Goal: Information Seeking & Learning: Learn about a topic

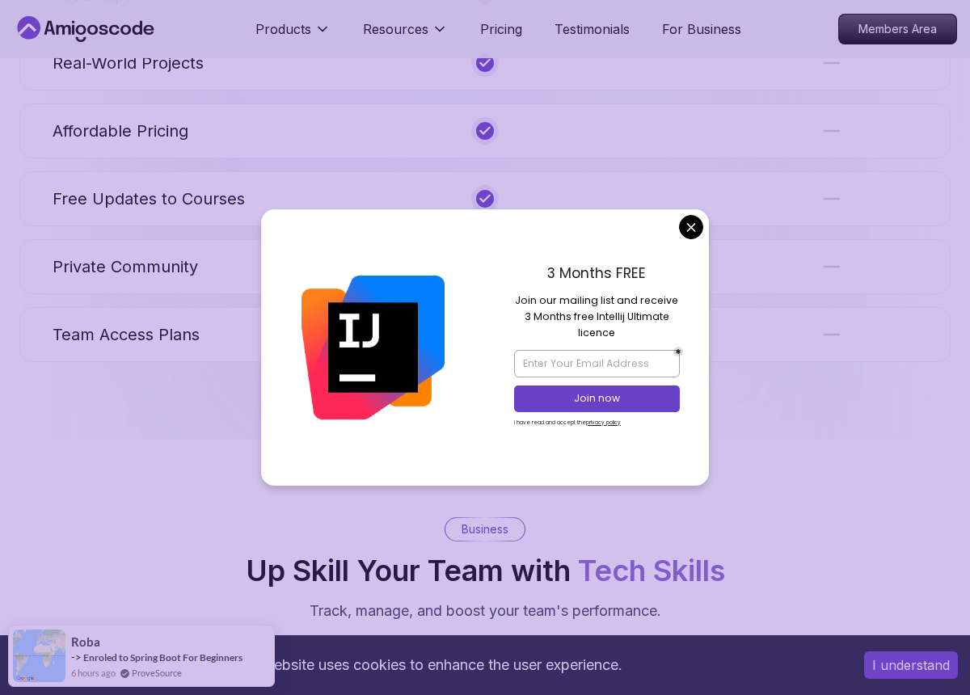
scroll to position [6807, 0]
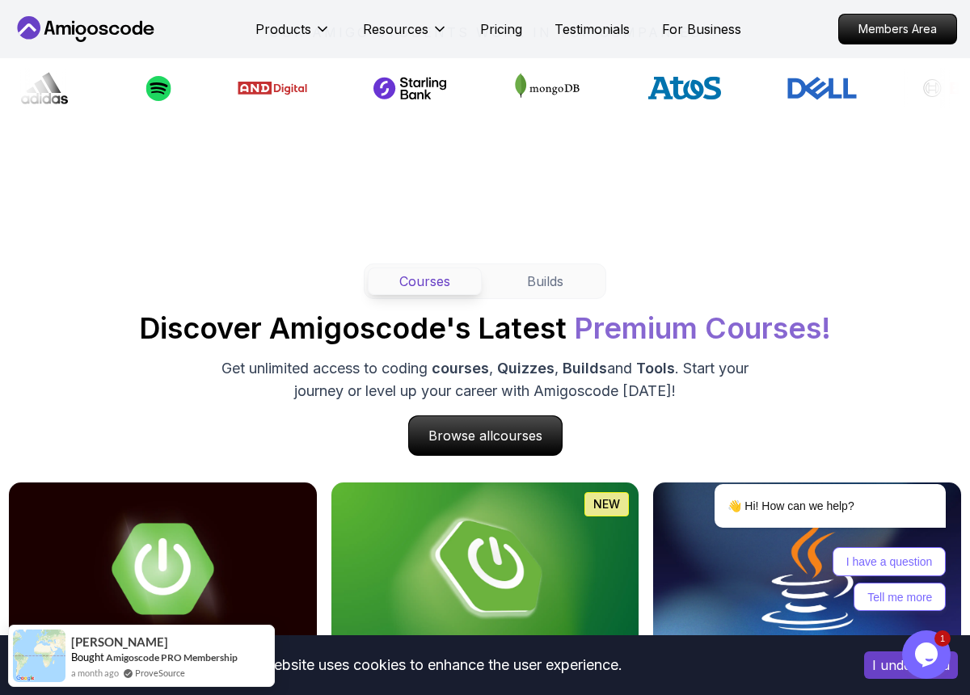
scroll to position [1298, 0]
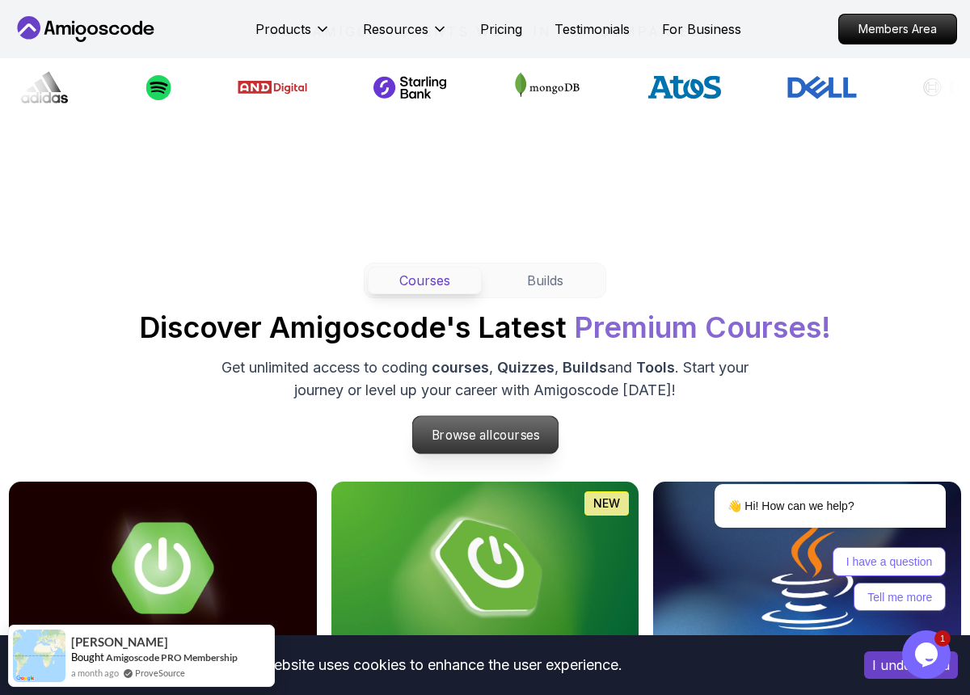
click at [486, 451] on p "Browse all courses" at bounding box center [485, 434] width 146 height 37
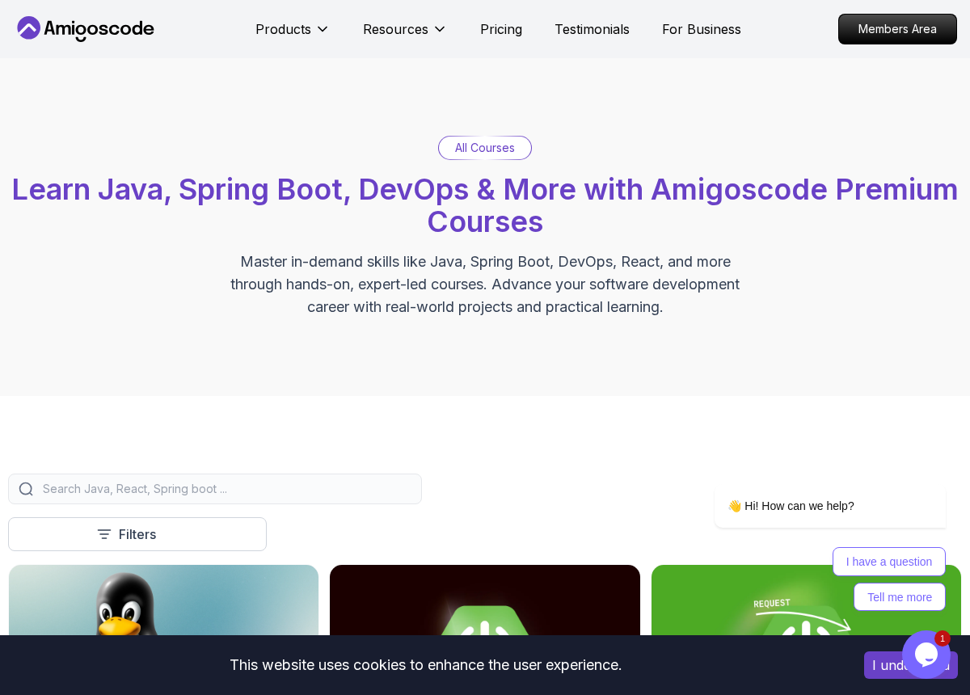
click at [398, 78] on div "All Courses Learn Java, Spring Boot, DevOps & More with Amigoscode Premium Cour…" at bounding box center [485, 227] width 970 height 338
click at [99, 23] on icon at bounding box center [86, 29] width 146 height 26
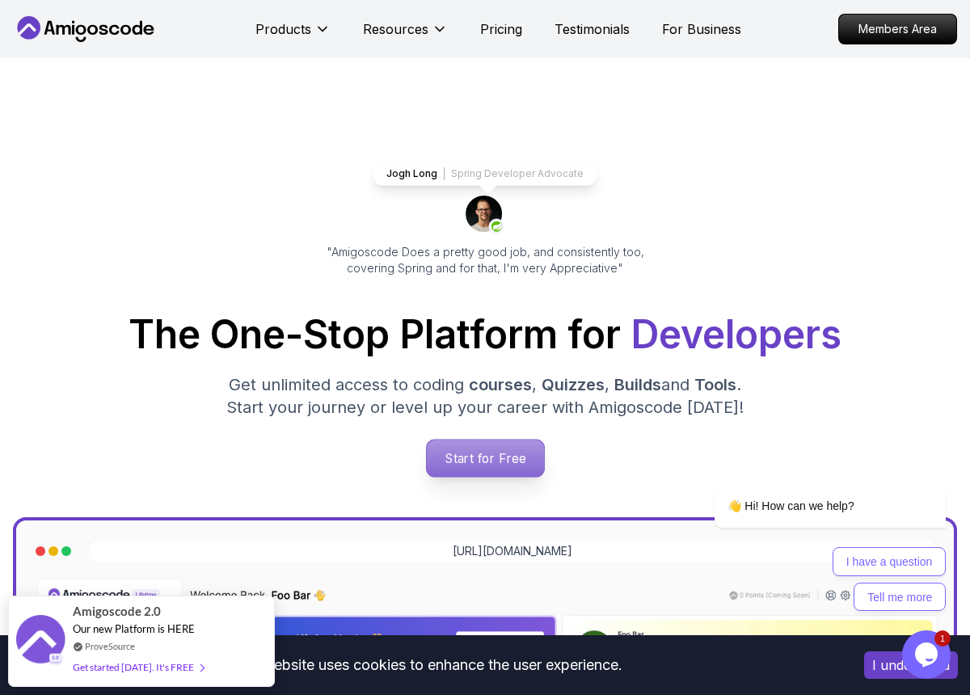
click at [493, 453] on p "Start for Free" at bounding box center [484, 458] width 117 height 37
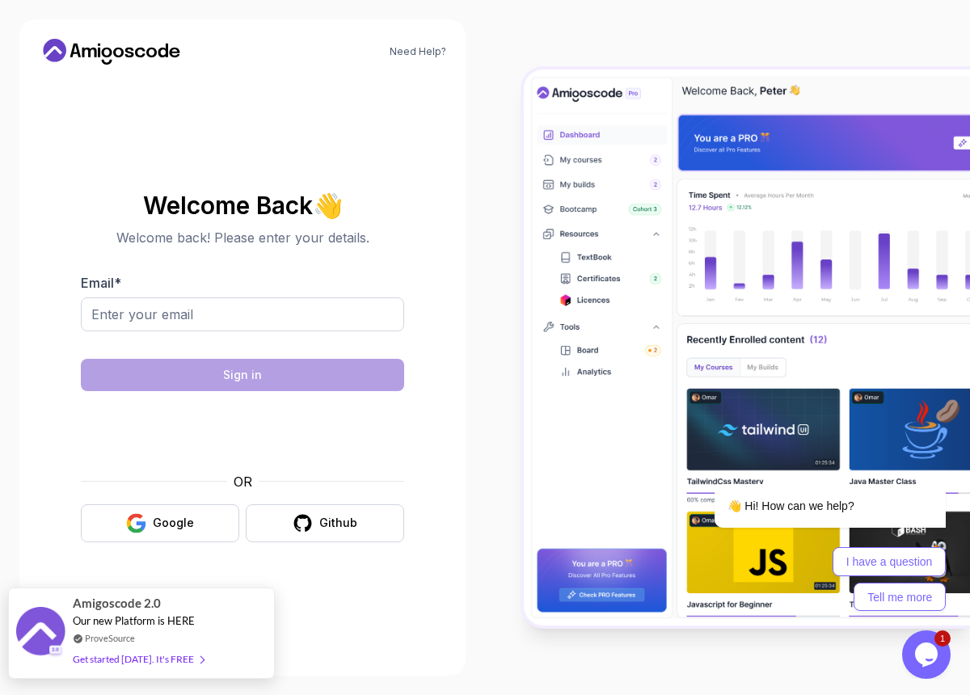
click at [174, 642] on div "ProveSource" at bounding box center [138, 638] width 131 height 14
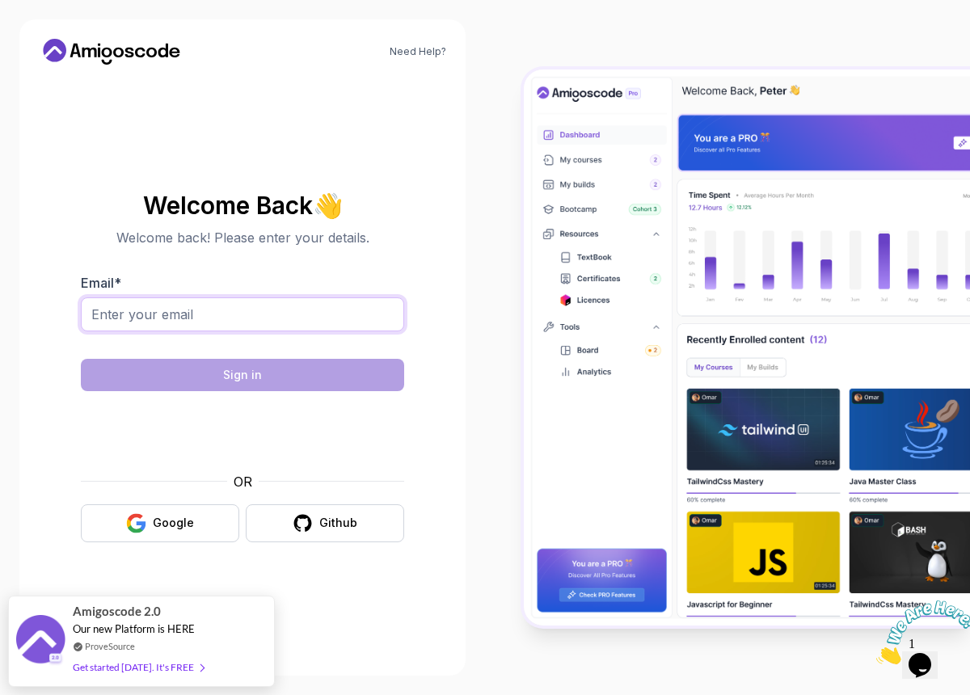
click at [342, 307] on input "Email *" at bounding box center [242, 314] width 323 height 34
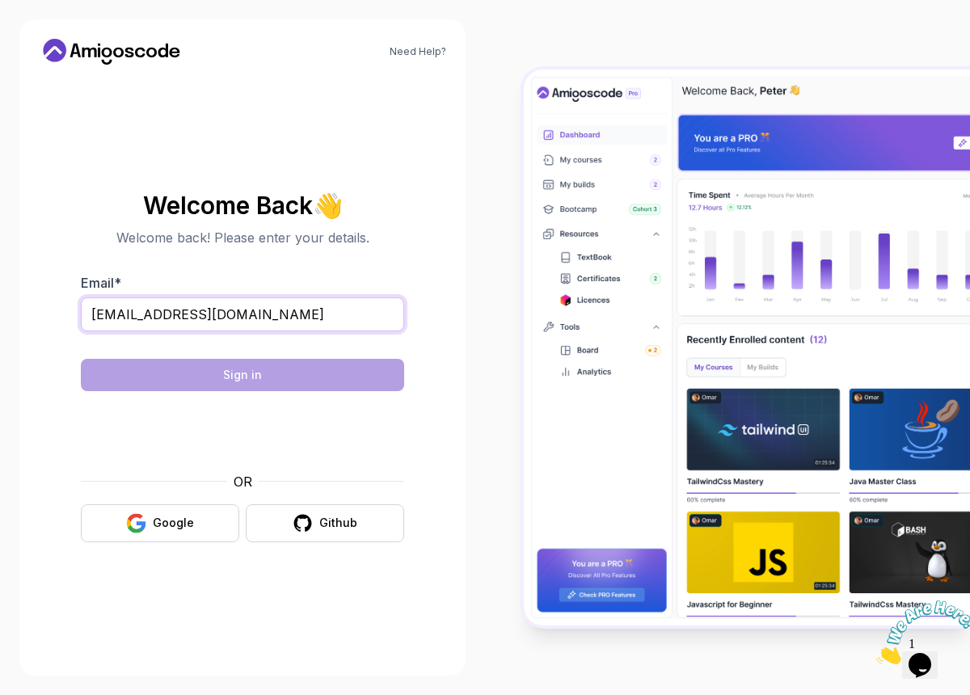
type input "lawalolatunde14@gmail.com"
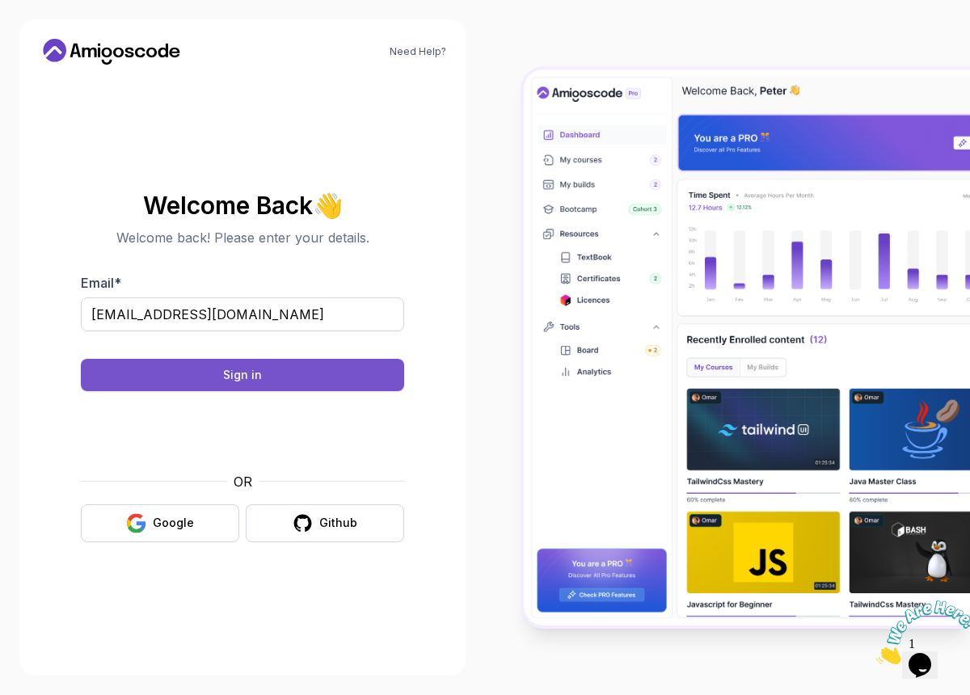
click at [379, 374] on button "Sign in" at bounding box center [242, 375] width 323 height 32
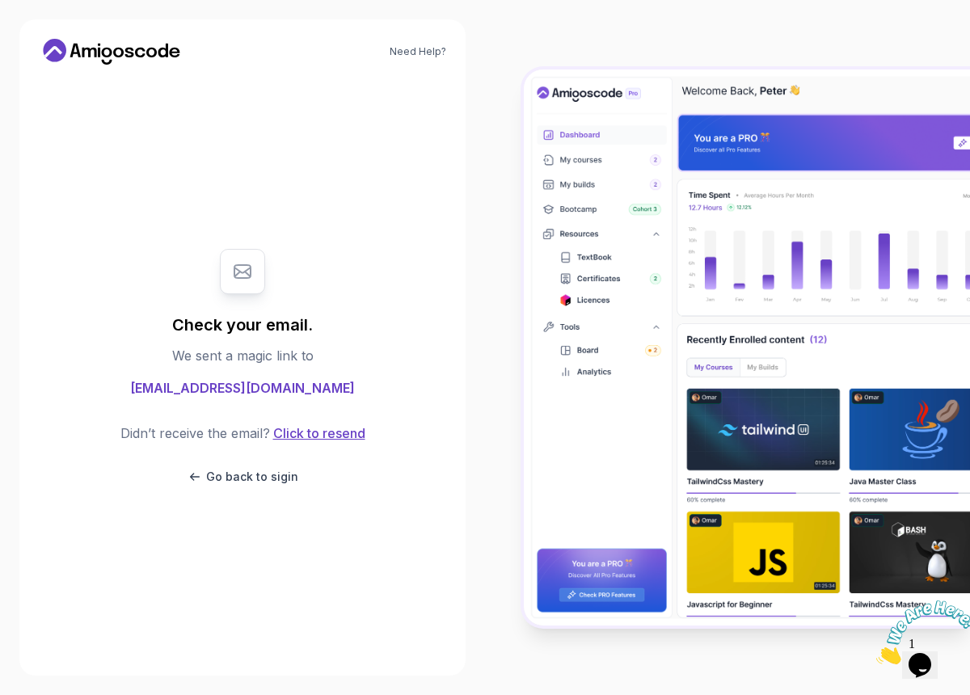
click at [329, 437] on button "Click to resend" at bounding box center [317, 433] width 95 height 19
click at [74, 59] on icon at bounding box center [112, 52] width 146 height 26
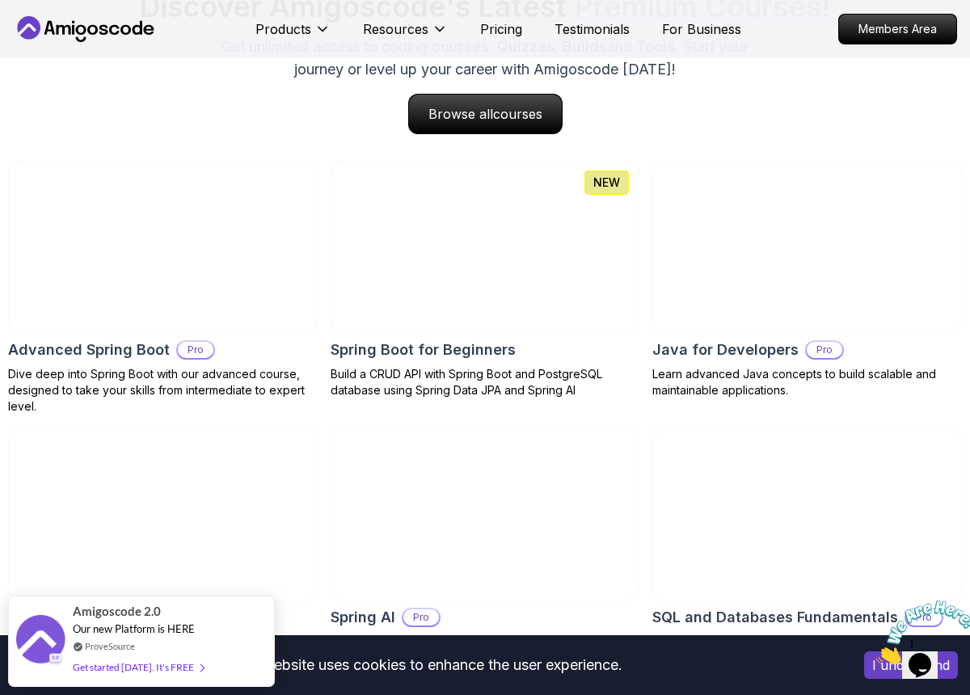
scroll to position [1592, 0]
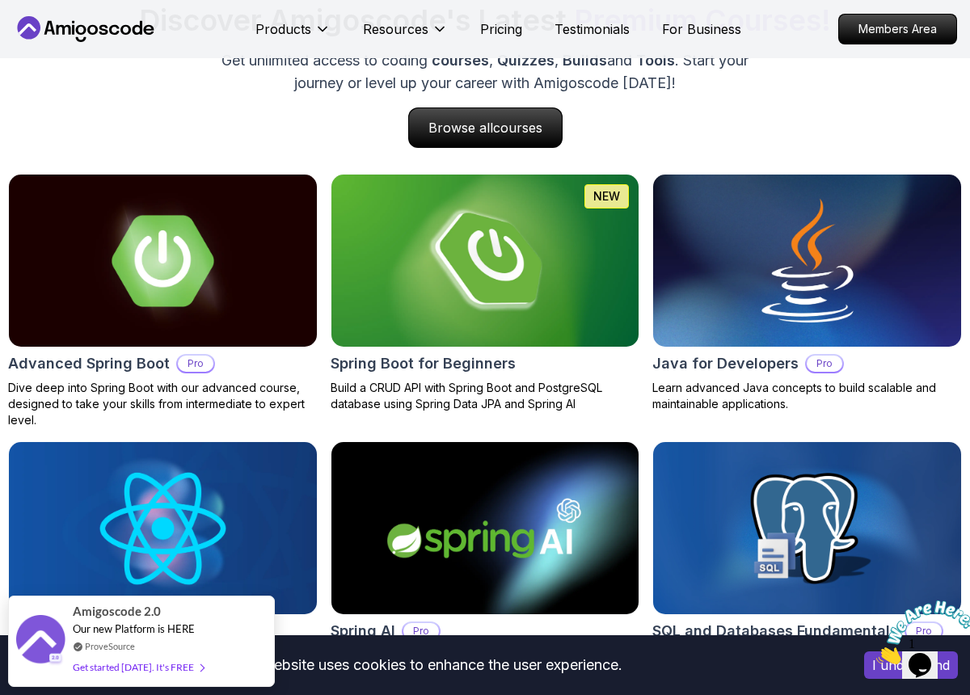
click at [66, 23] on icon at bounding box center [86, 29] width 146 height 26
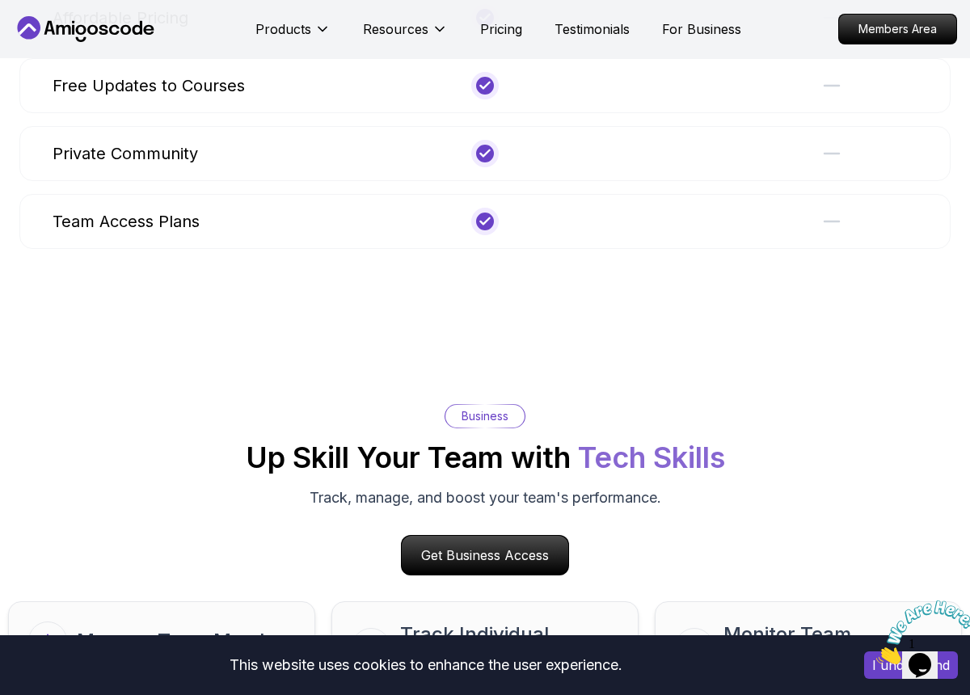
scroll to position [7076, 0]
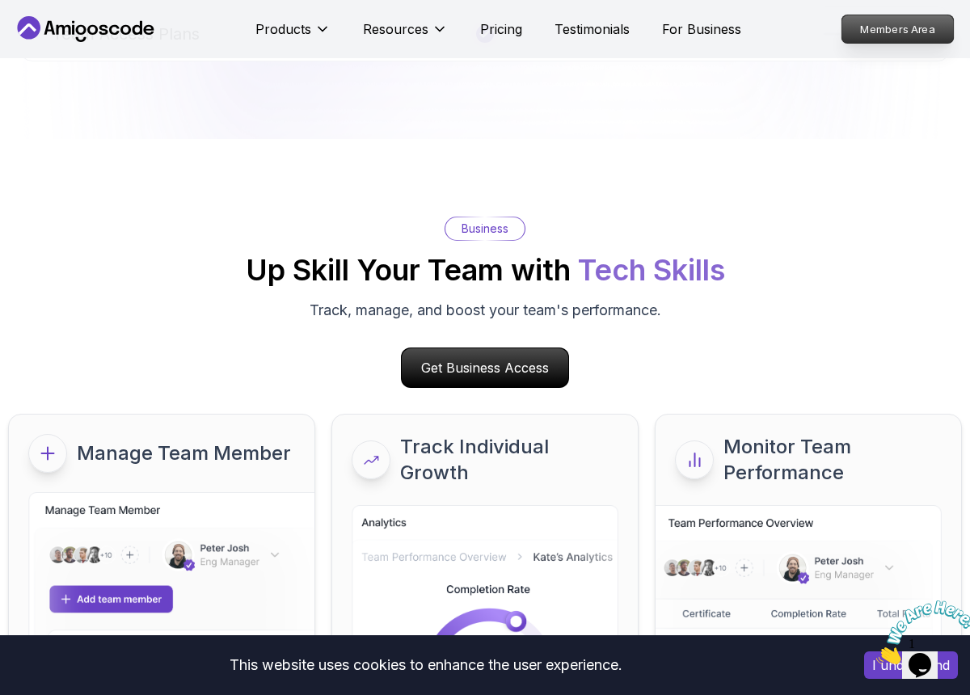
click at [892, 32] on p "Members Area" at bounding box center [898, 28] width 112 height 27
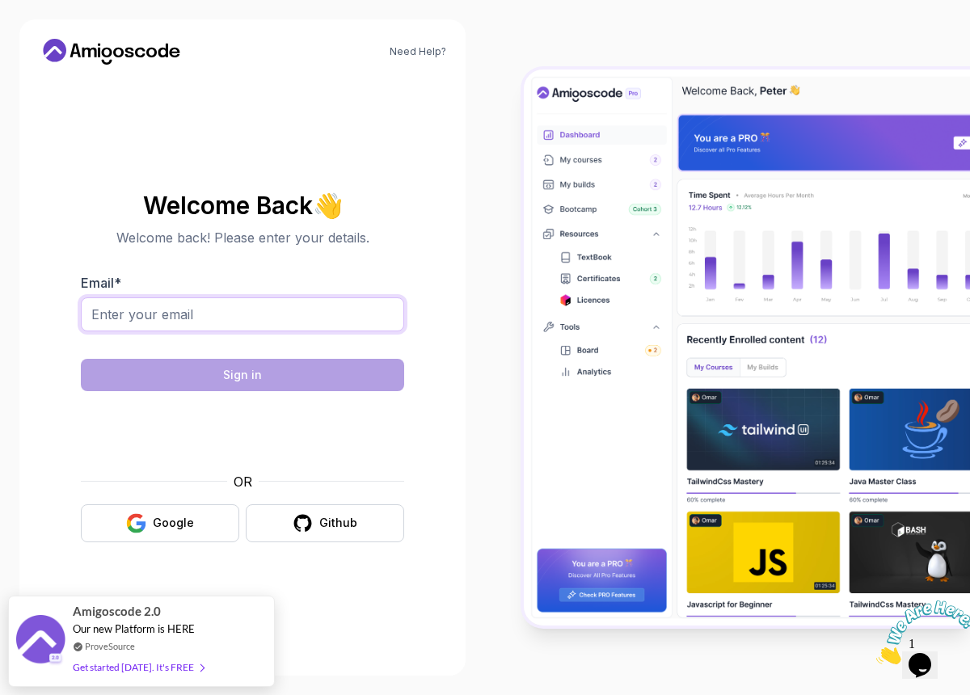
click at [272, 310] on input "Email *" at bounding box center [242, 314] width 323 height 34
type input "lawalolatunde14@gmail.com"
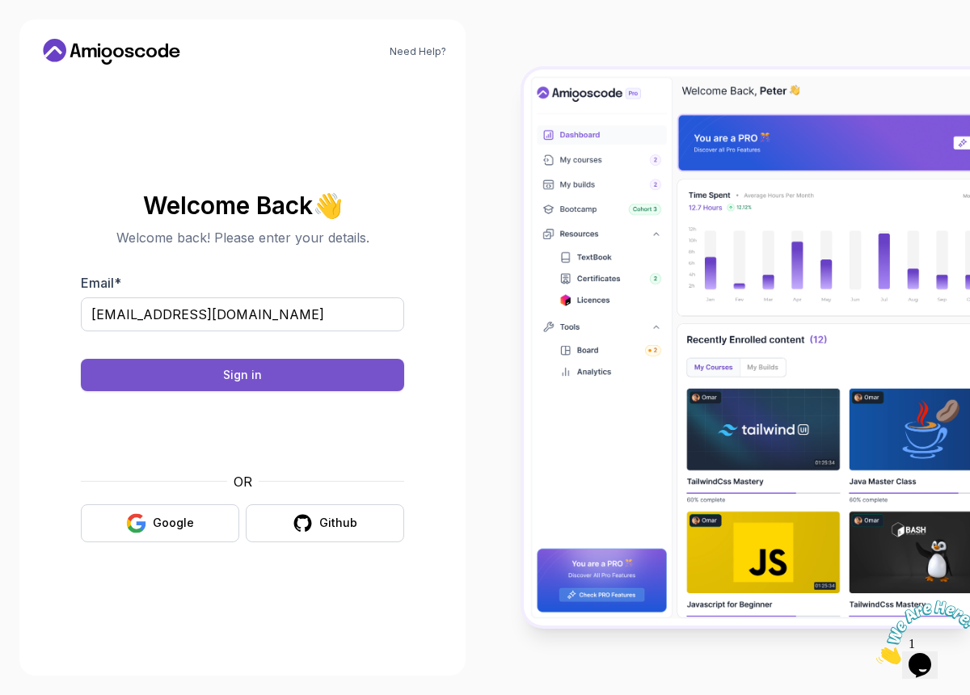
click at [286, 373] on button "Sign in" at bounding box center [242, 375] width 323 height 32
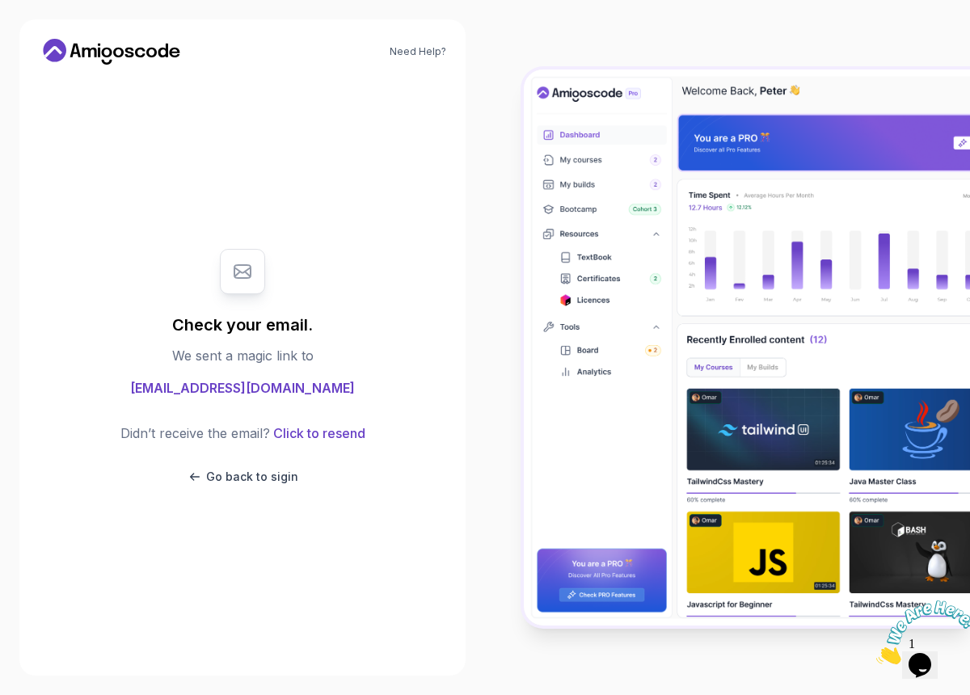
click at [117, 56] on icon at bounding box center [118, 53] width 11 height 10
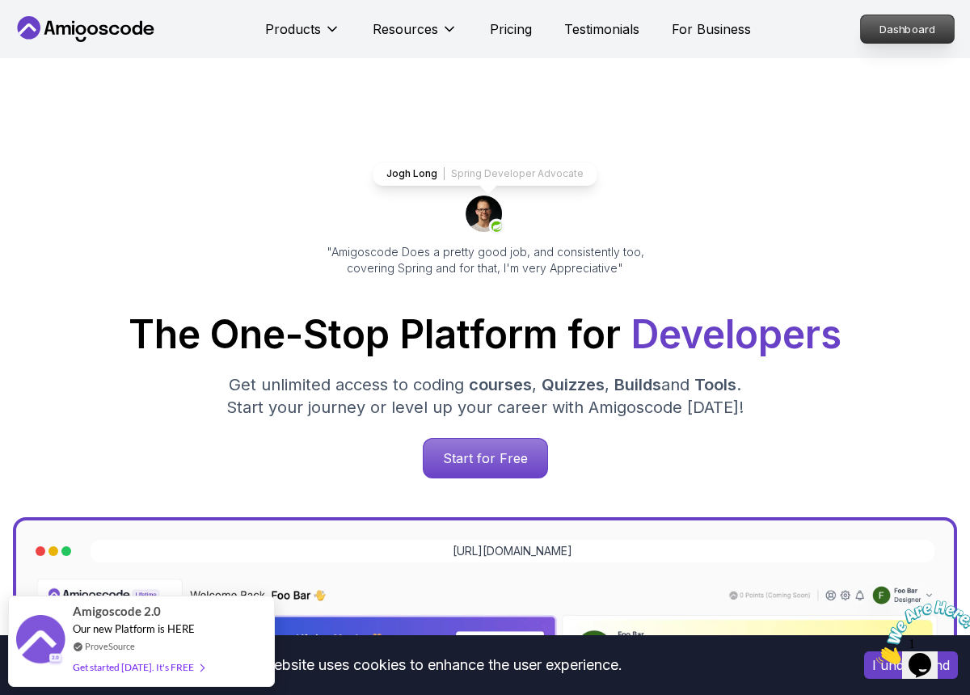
click at [896, 31] on p "Dashboard" at bounding box center [907, 28] width 93 height 27
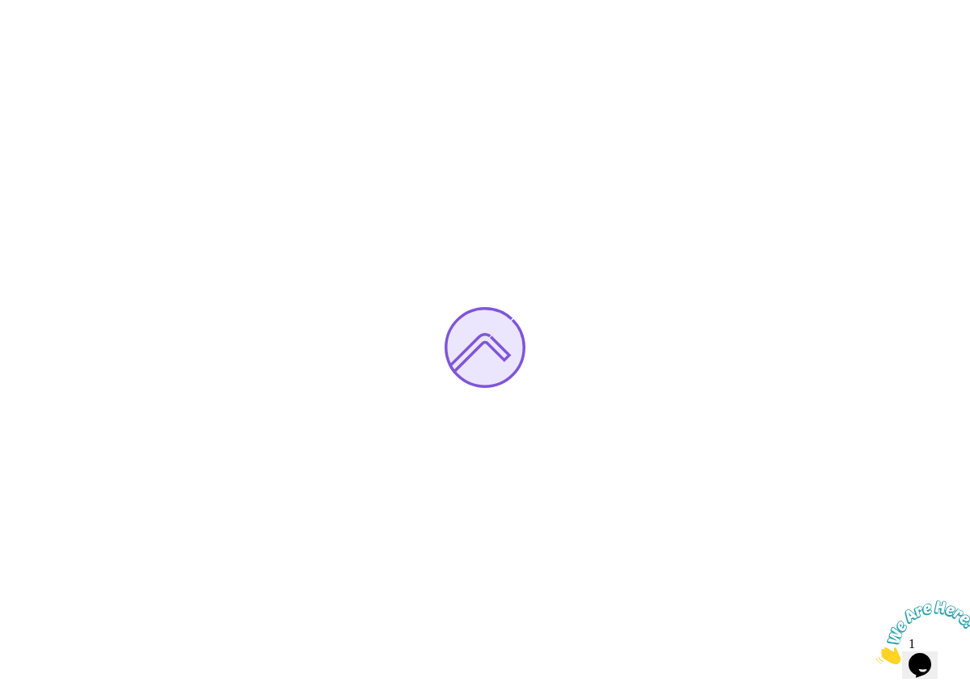
click at [487, 228] on div at bounding box center [485, 347] width 970 height 695
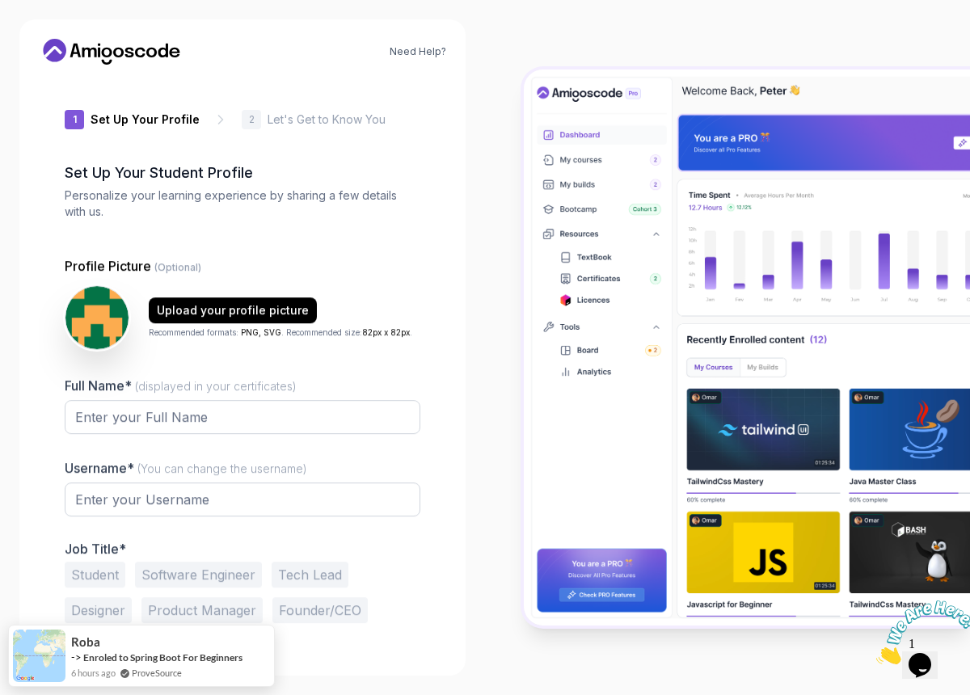
type input "daringmongoose8ddc4"
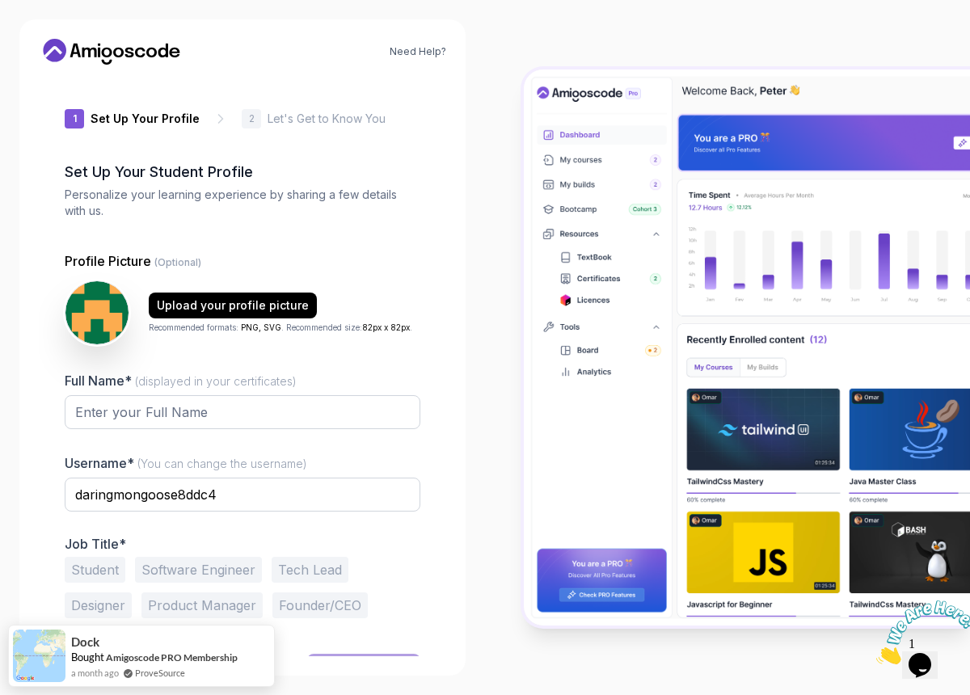
scroll to position [31, 0]
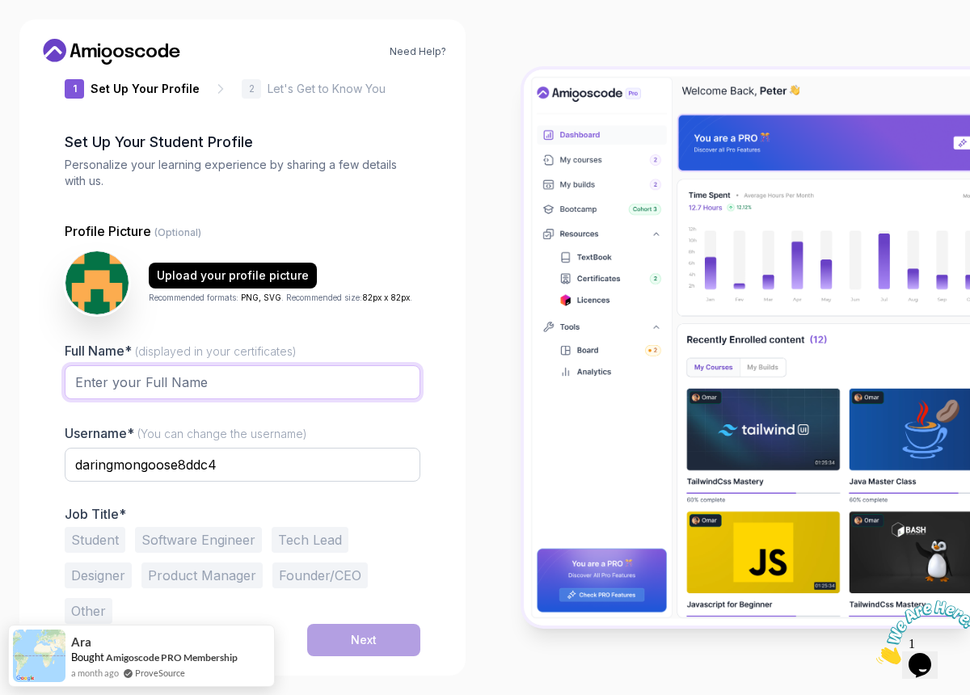
click at [171, 392] on input "Full Name* (displayed in your certificates)" at bounding box center [243, 382] width 356 height 34
click at [179, 384] on input "Full Name* (displayed in your certificates)" at bounding box center [243, 382] width 356 height 34
type input "h"
type input "[PERSON_NAME]"
click at [99, 538] on button "Student" at bounding box center [95, 540] width 61 height 26
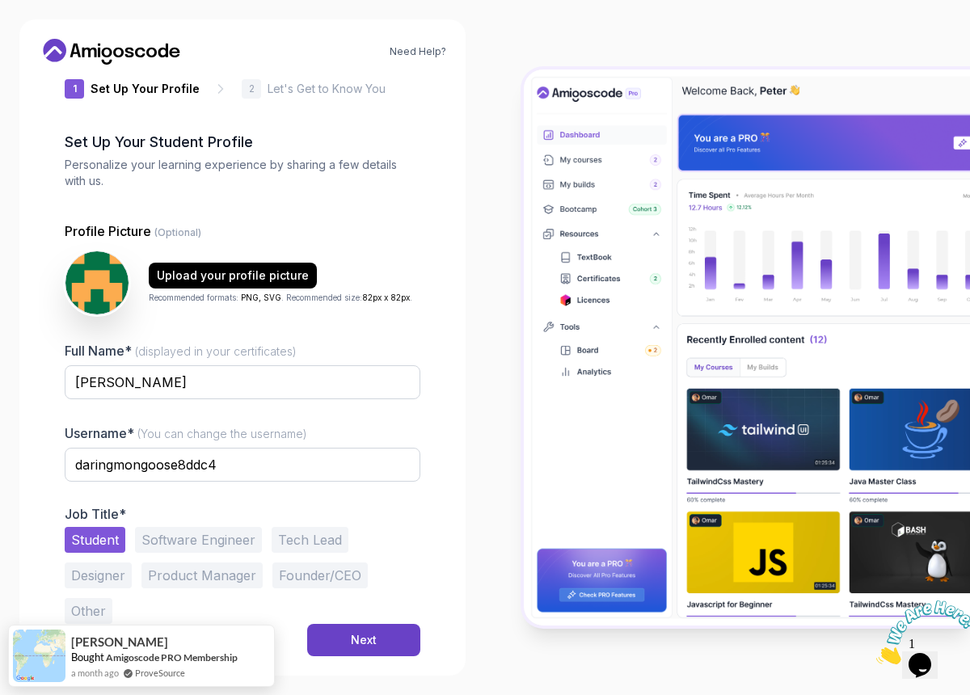
click at [180, 541] on button "Software Engineer" at bounding box center [198, 540] width 127 height 26
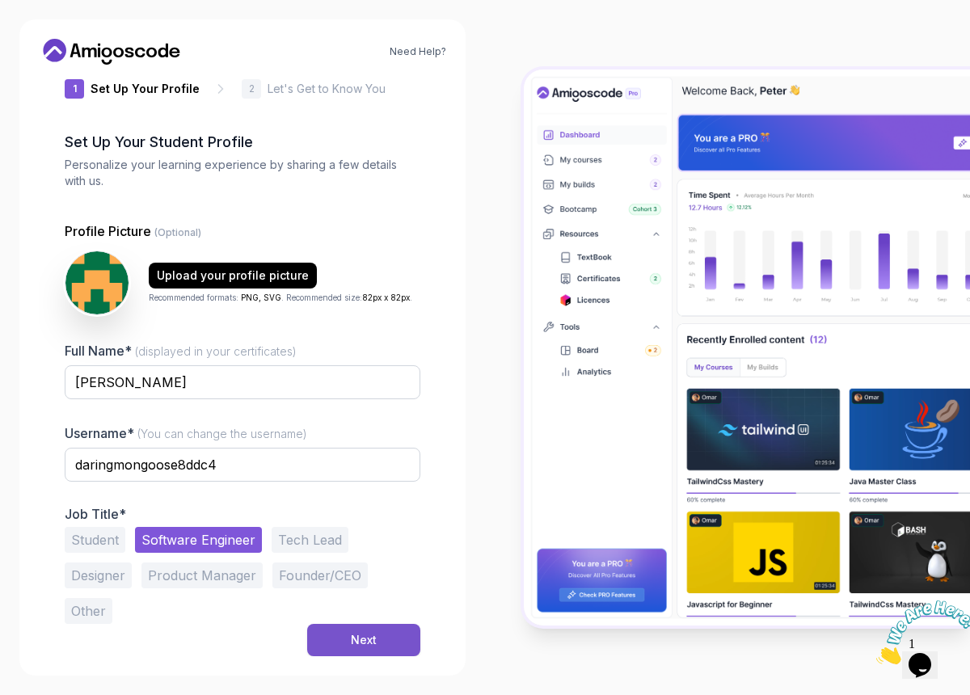
click at [367, 650] on button "Next" at bounding box center [363, 640] width 113 height 32
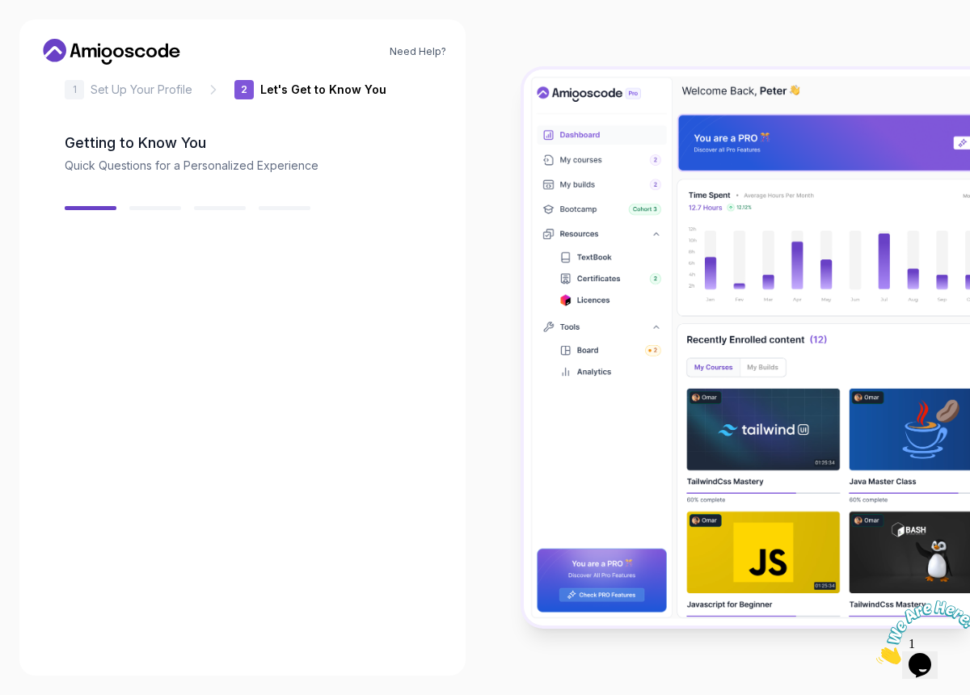
scroll to position [30, 0]
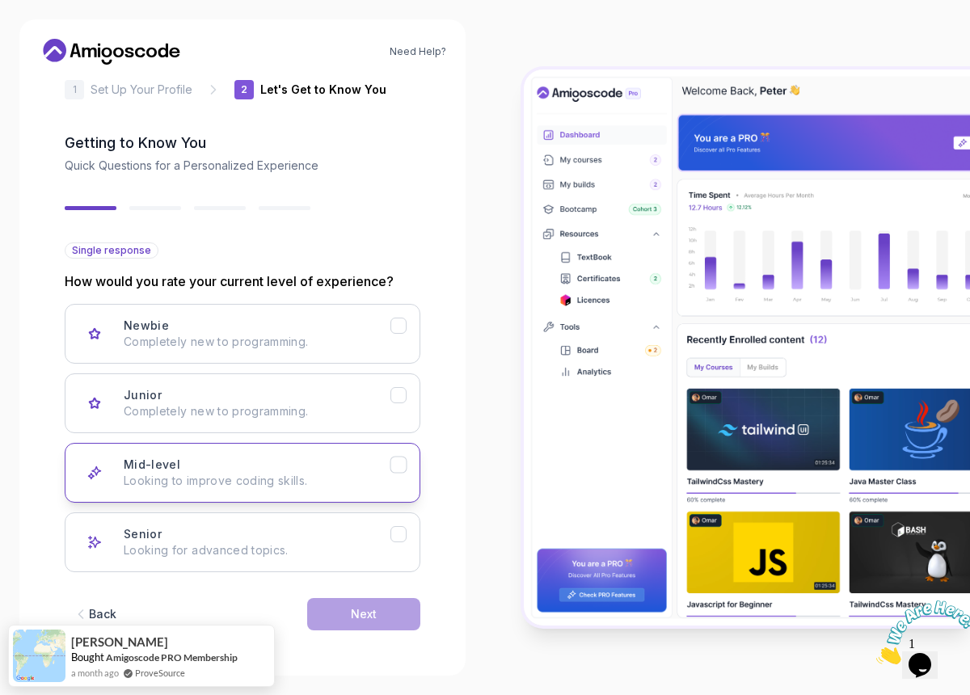
click at [307, 466] on div "Mid-level Looking to improve coding skills." at bounding box center [257, 473] width 267 height 32
click at [400, 609] on button "Next" at bounding box center [363, 614] width 113 height 32
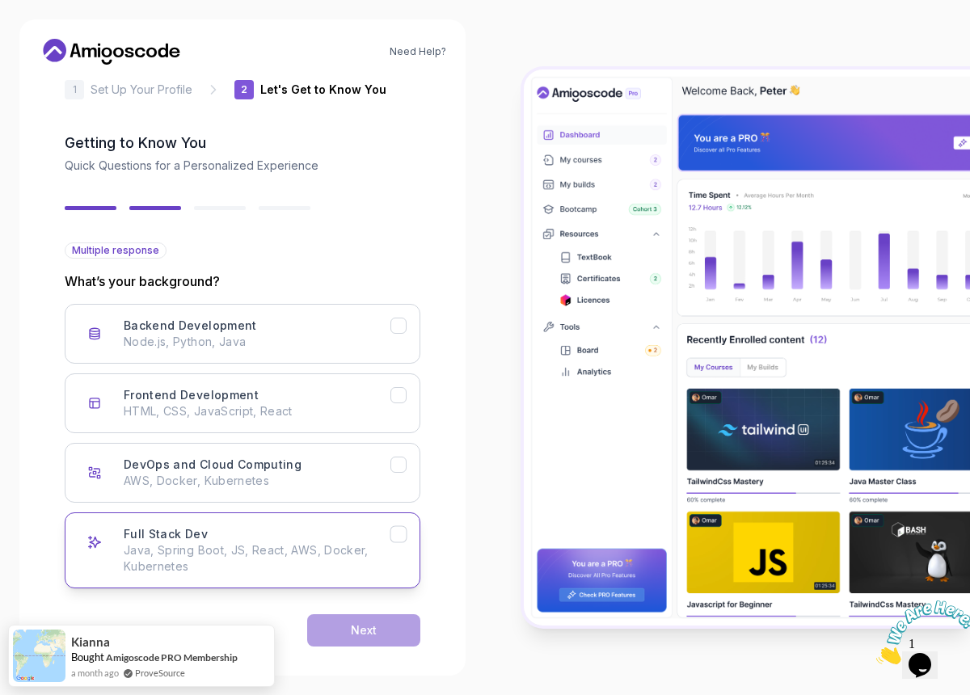
click at [267, 534] on div "Full Stack Dev Java, Spring Boot, JS, React, AWS, Docker, Kubernetes" at bounding box center [257, 550] width 267 height 49
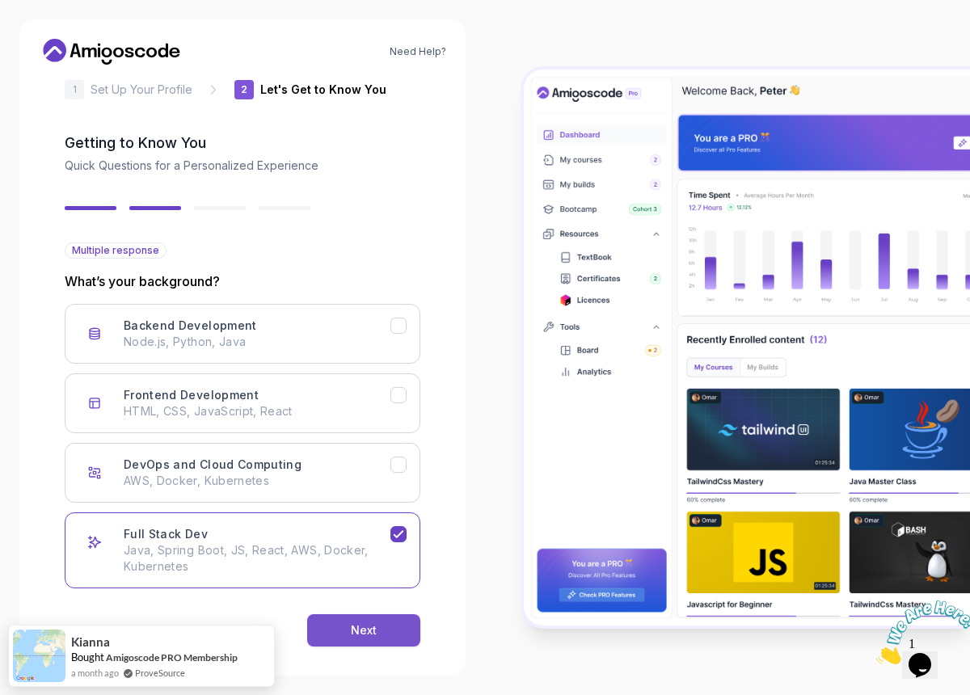
click at [350, 631] on button "Next" at bounding box center [363, 630] width 113 height 32
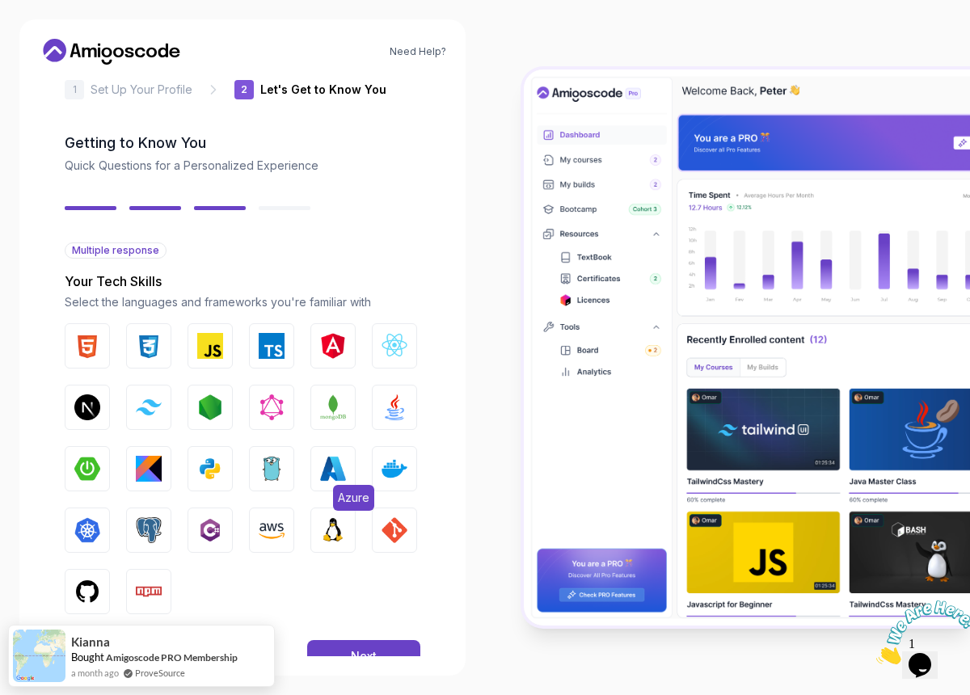
scroll to position [72, 0]
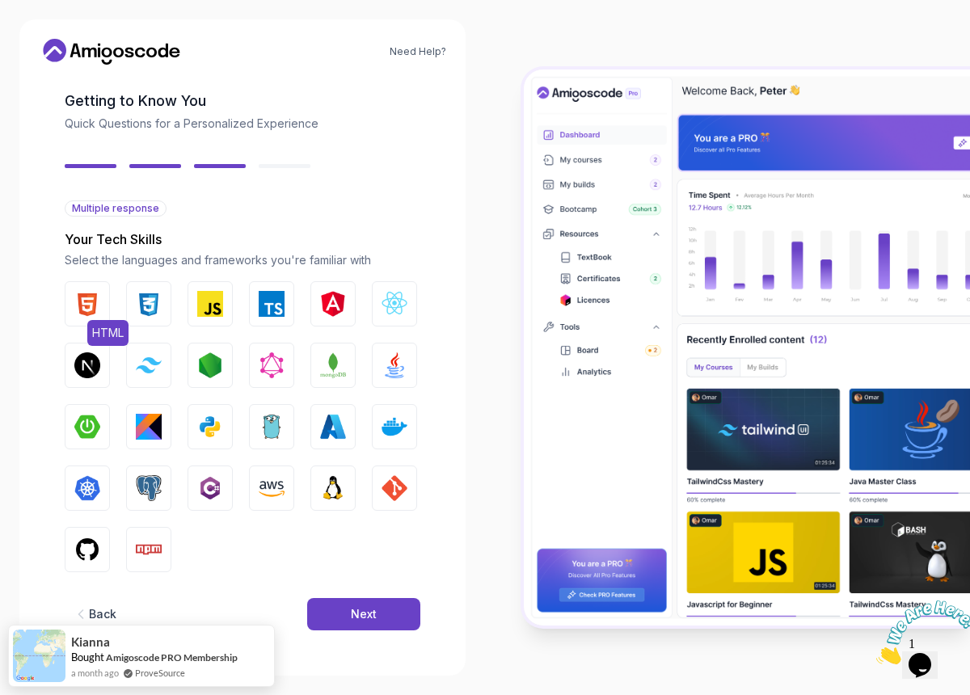
click at [86, 302] on img "button" at bounding box center [87, 304] width 26 height 26
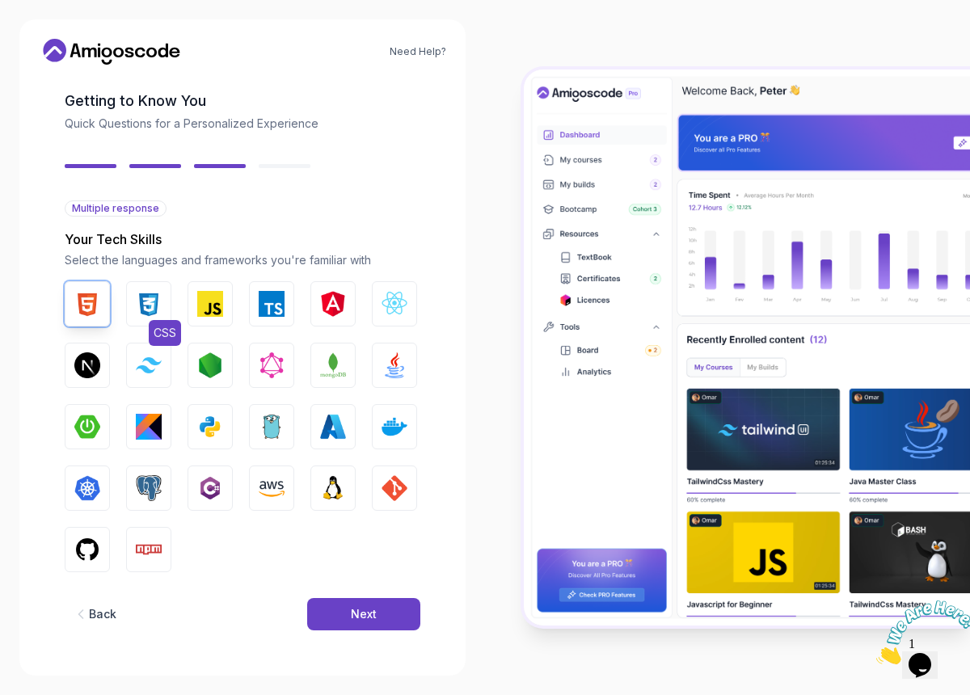
click at [137, 305] on img "button" at bounding box center [149, 304] width 26 height 26
click at [207, 311] on img "button" at bounding box center [210, 304] width 26 height 26
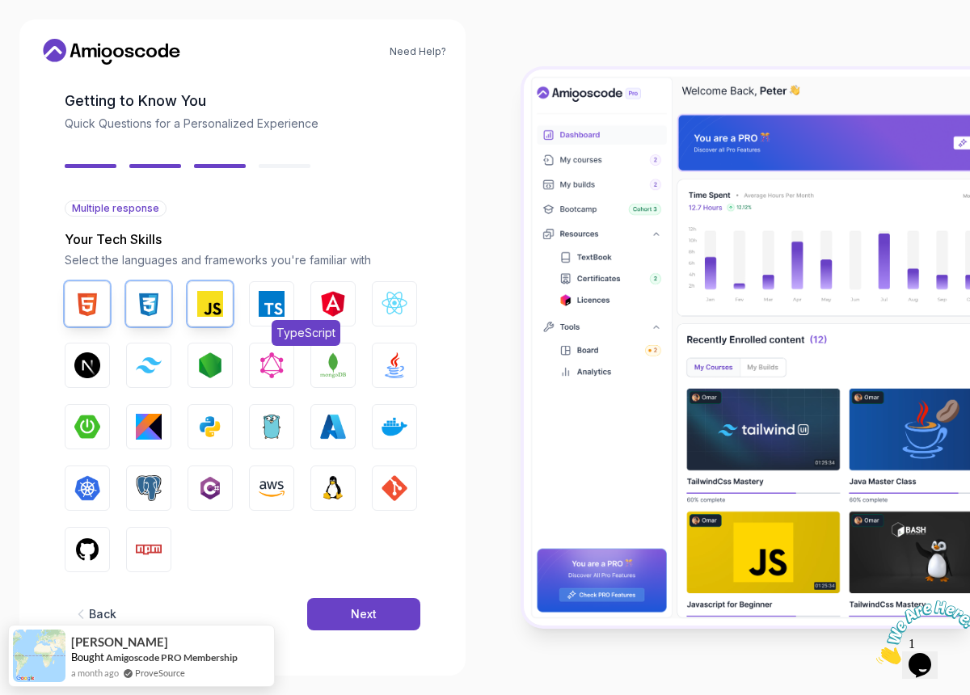
click at [272, 313] on img "button" at bounding box center [272, 304] width 26 height 26
click at [387, 310] on img "button" at bounding box center [395, 304] width 26 height 26
click at [212, 425] on img "button" at bounding box center [210, 427] width 26 height 26
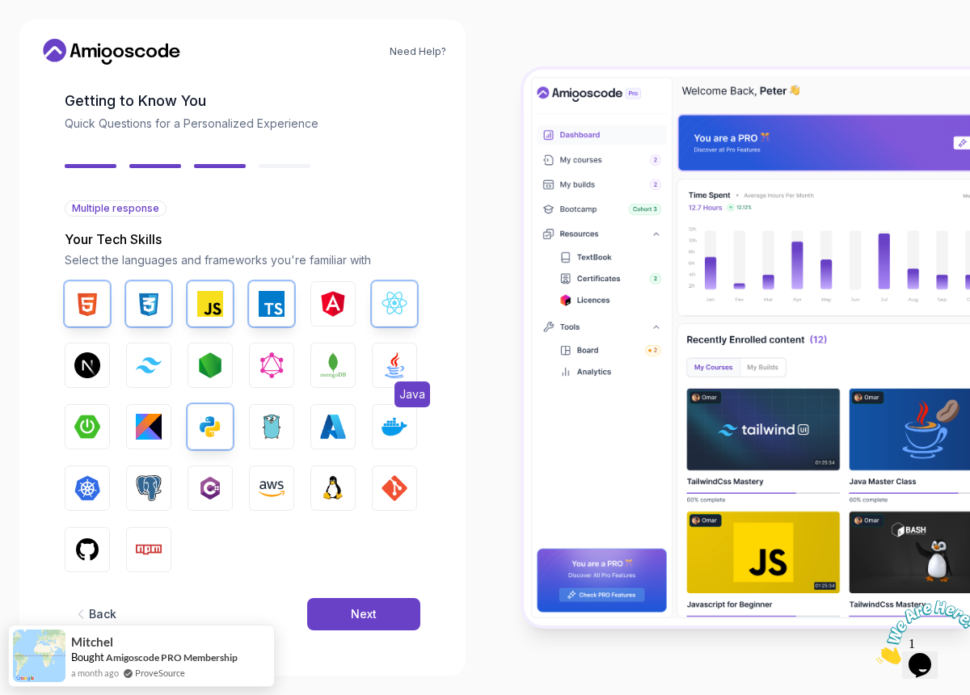
click at [395, 370] on img "button" at bounding box center [395, 365] width 26 height 26
click at [75, 430] on img "button" at bounding box center [87, 427] width 26 height 26
click at [338, 428] on img "button" at bounding box center [333, 427] width 26 height 26
click at [398, 427] on img "button" at bounding box center [395, 427] width 26 height 26
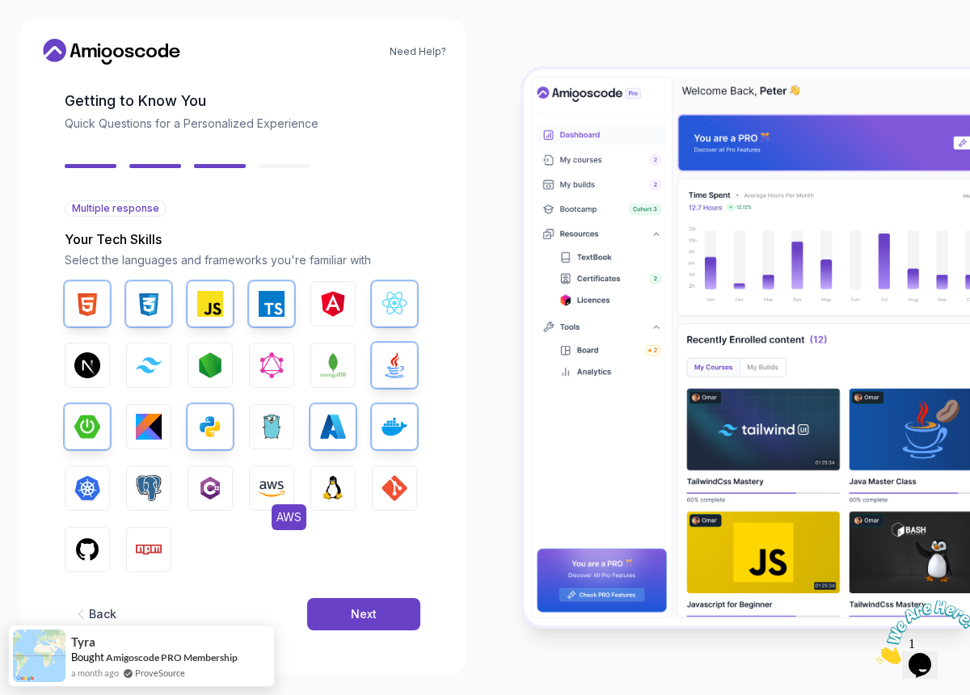
click at [260, 483] on img "button" at bounding box center [272, 488] width 26 height 26
click at [84, 550] on img "button" at bounding box center [87, 550] width 26 height 26
click at [337, 491] on img "button" at bounding box center [333, 488] width 26 height 26
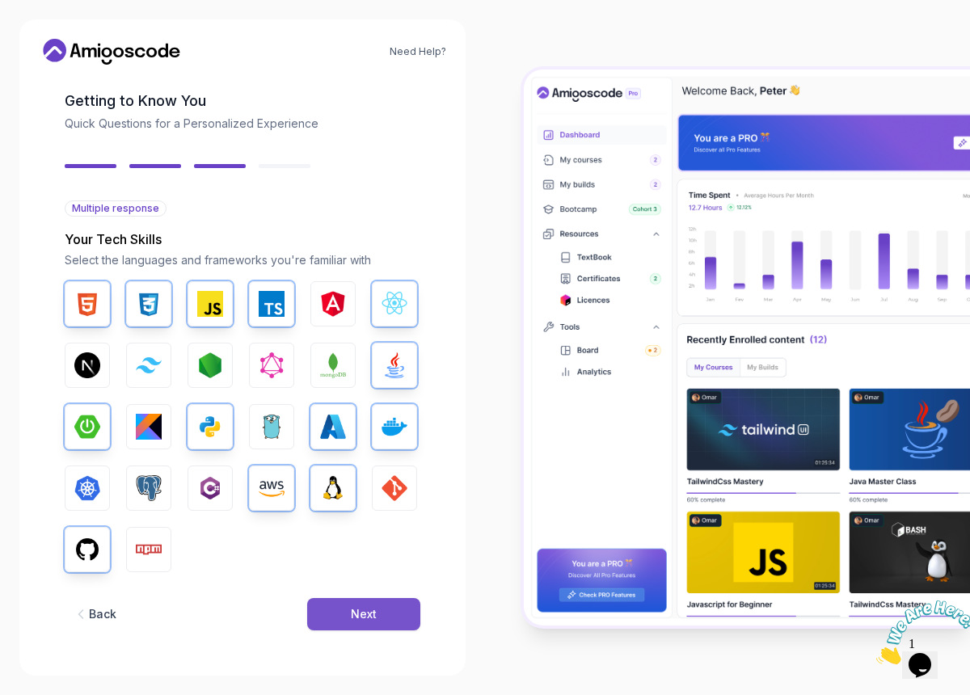
click at [402, 614] on button "Next" at bounding box center [363, 614] width 113 height 32
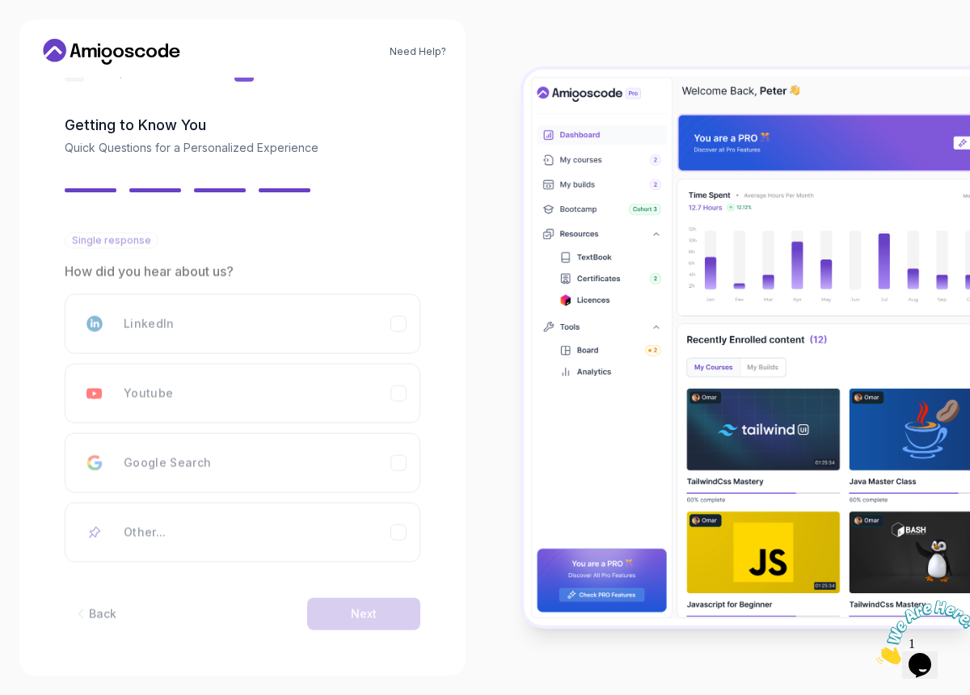
scroll to position [40, 0]
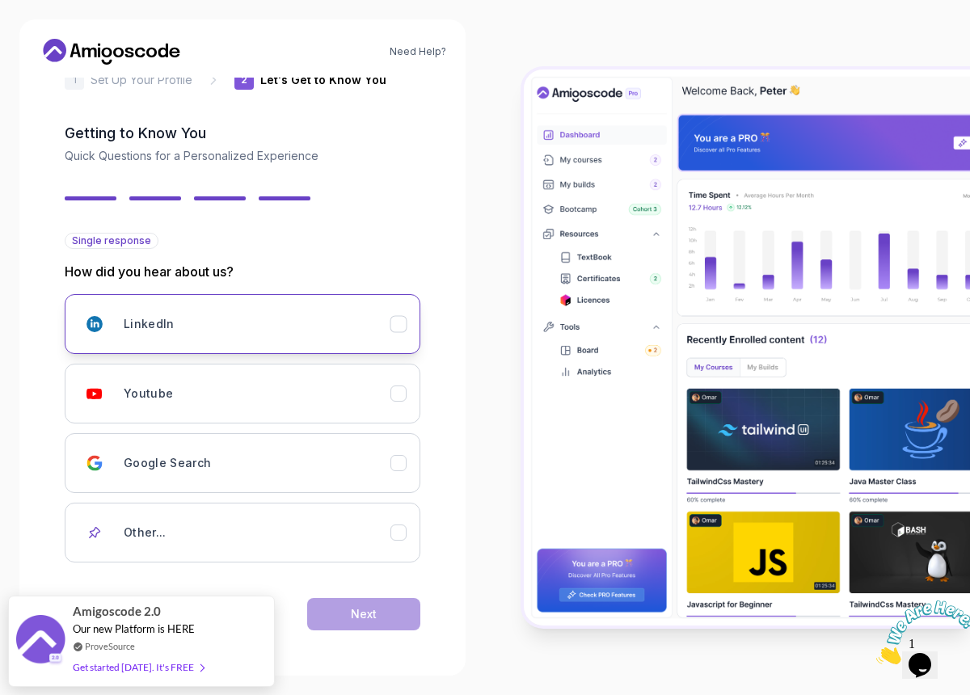
click at [393, 302] on button "LinkedIn" at bounding box center [243, 324] width 356 height 60
click at [385, 607] on button "Next" at bounding box center [363, 614] width 113 height 32
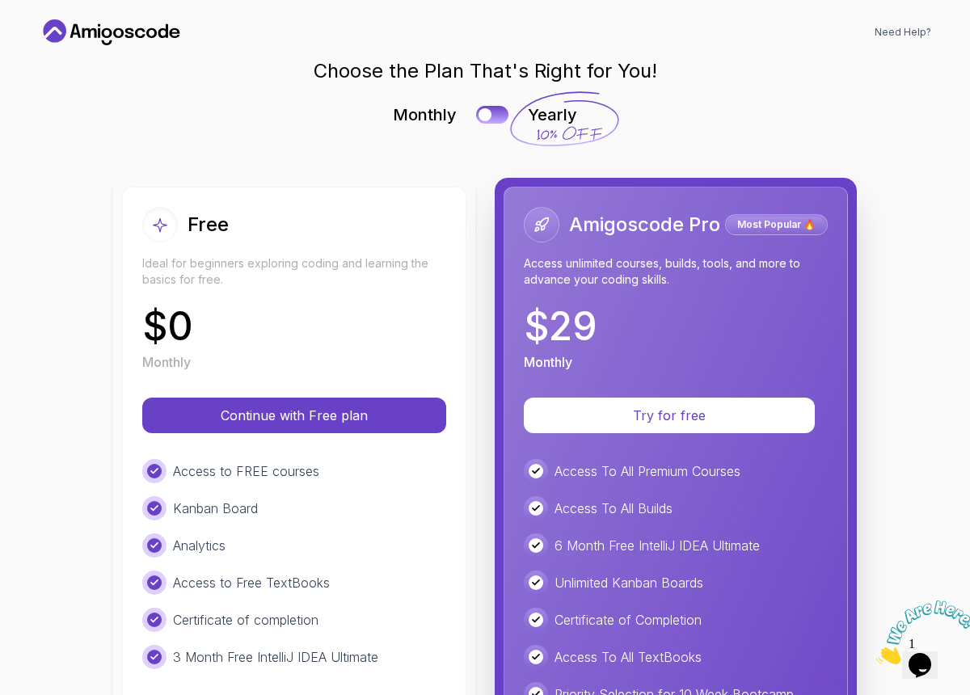
scroll to position [16, 0]
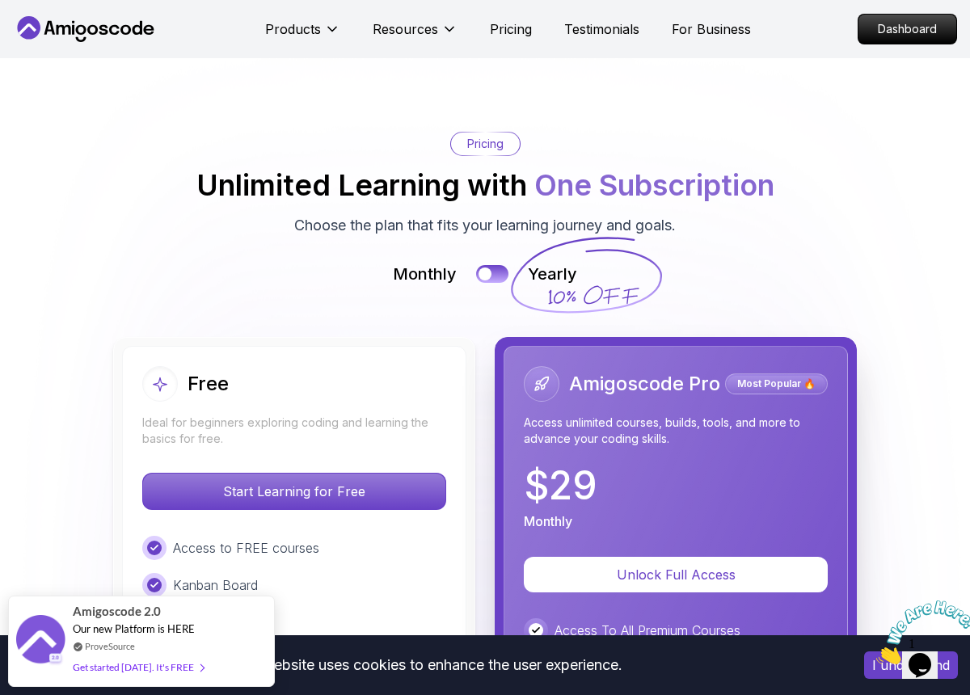
scroll to position [3401, 0]
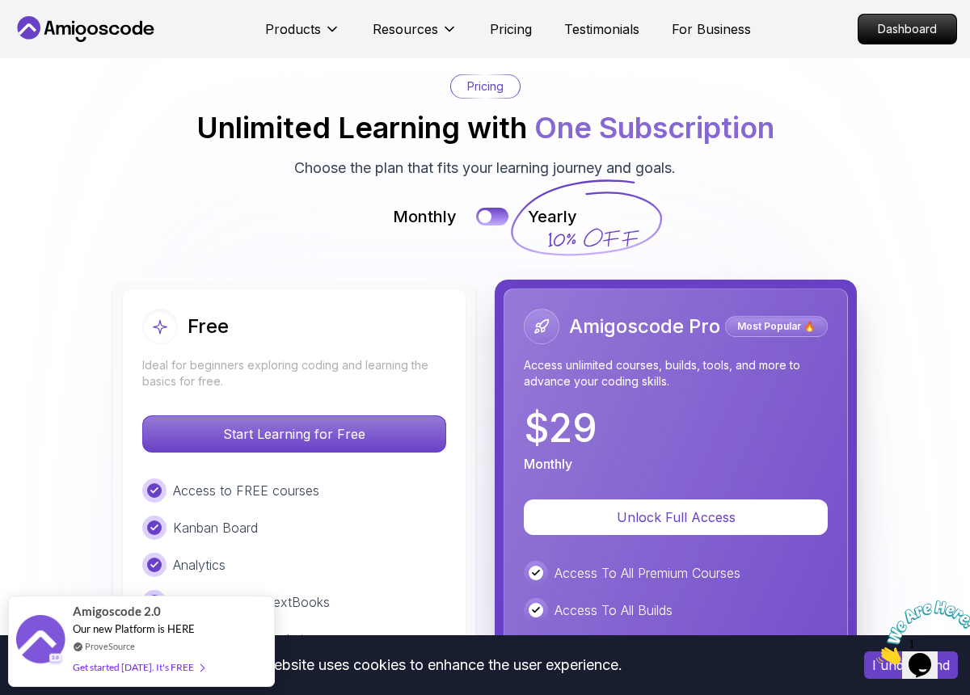
click at [141, 33] on icon at bounding box center [138, 28] width 10 height 14
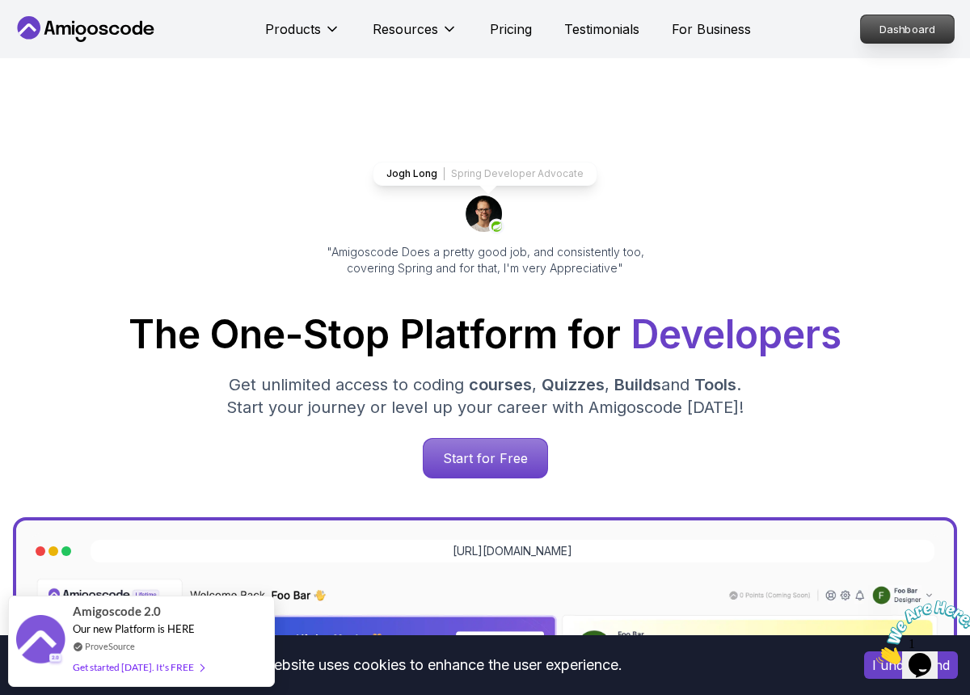
click at [890, 34] on p "Dashboard" at bounding box center [907, 28] width 93 height 27
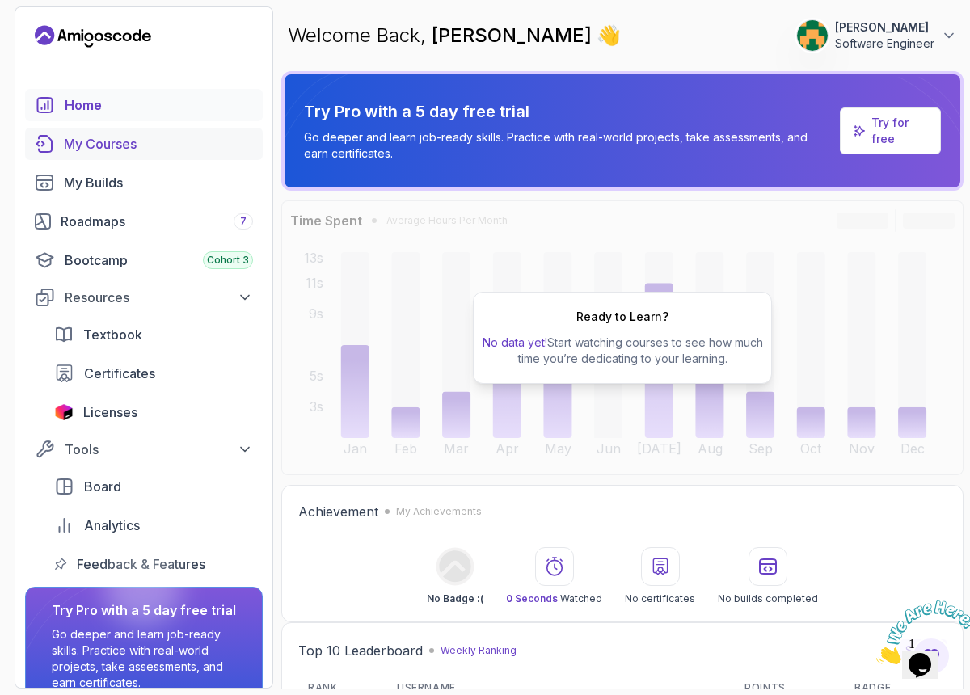
click at [97, 157] on link "My Courses" at bounding box center [144, 144] width 238 height 32
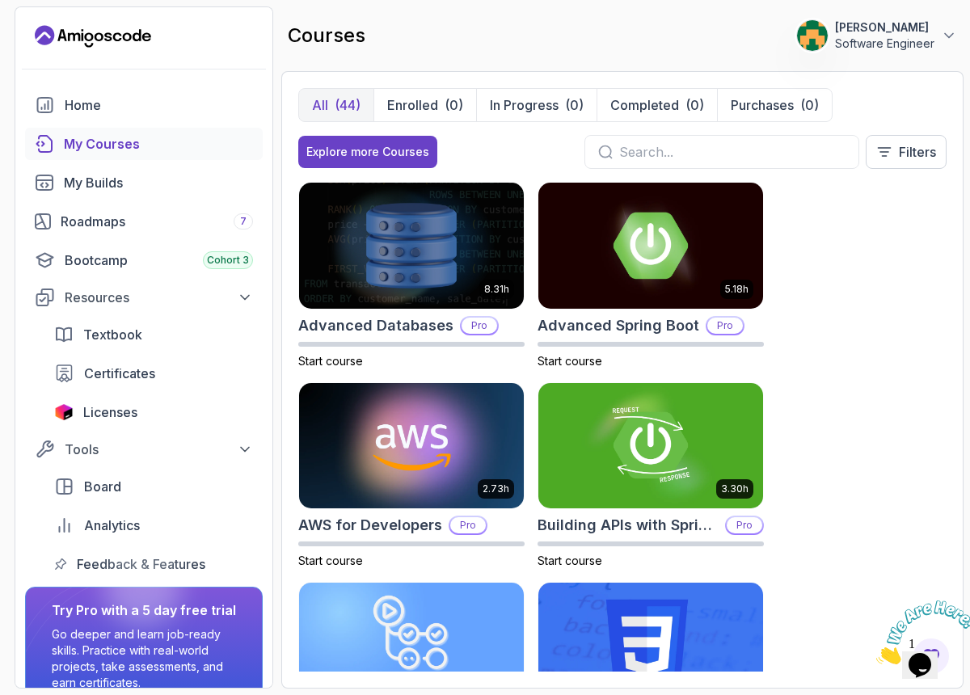
click at [955, 25] on button "Hammed Lawal Software Engineer" at bounding box center [876, 35] width 161 height 32
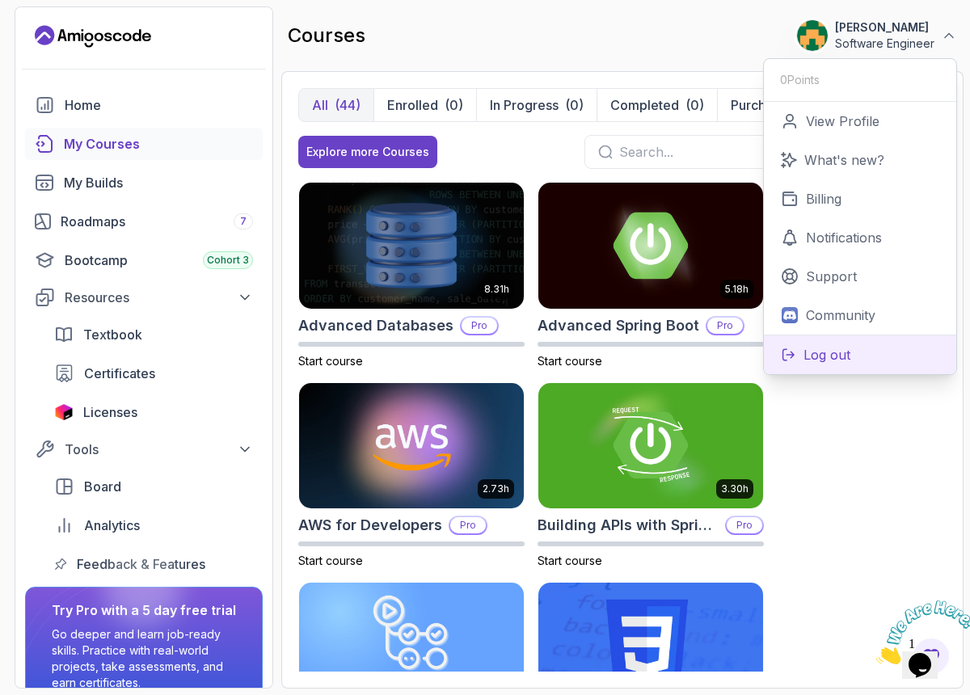
click at [824, 355] on p "Log out" at bounding box center [827, 354] width 47 height 19
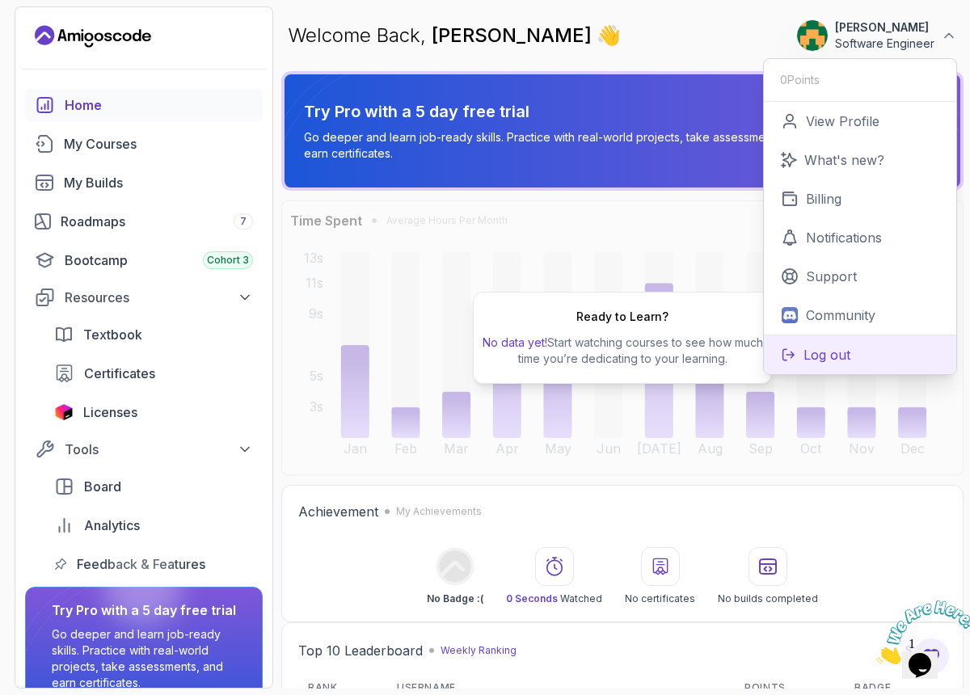
click at [824, 355] on p "Log out" at bounding box center [827, 354] width 47 height 19
click at [201, 262] on div "Bootcamp Cohort 3" at bounding box center [159, 260] width 188 height 19
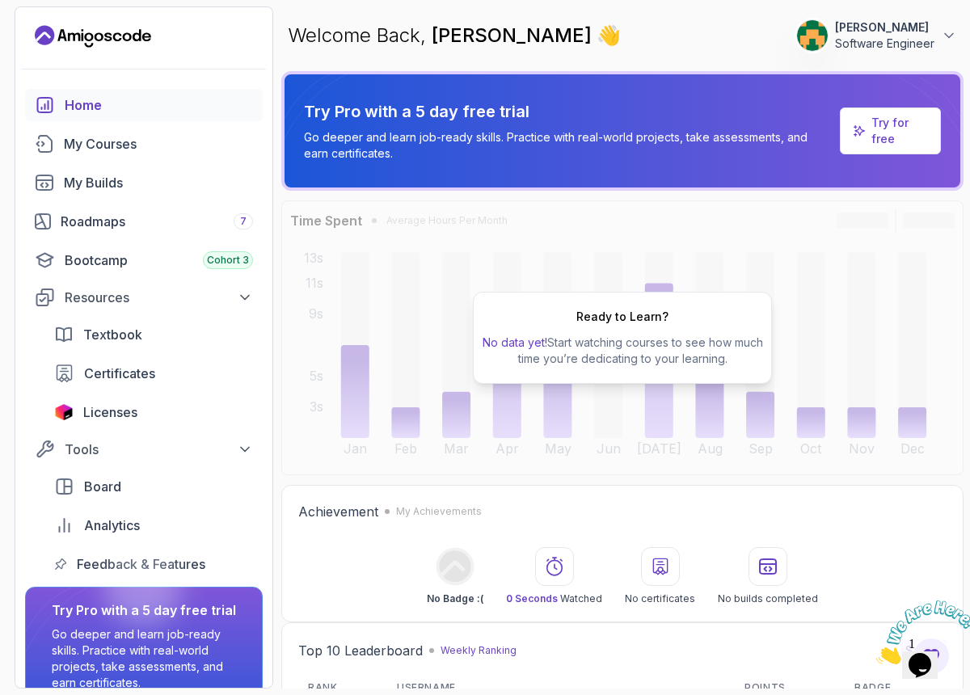
click at [100, 94] on link "Home" at bounding box center [144, 105] width 238 height 32
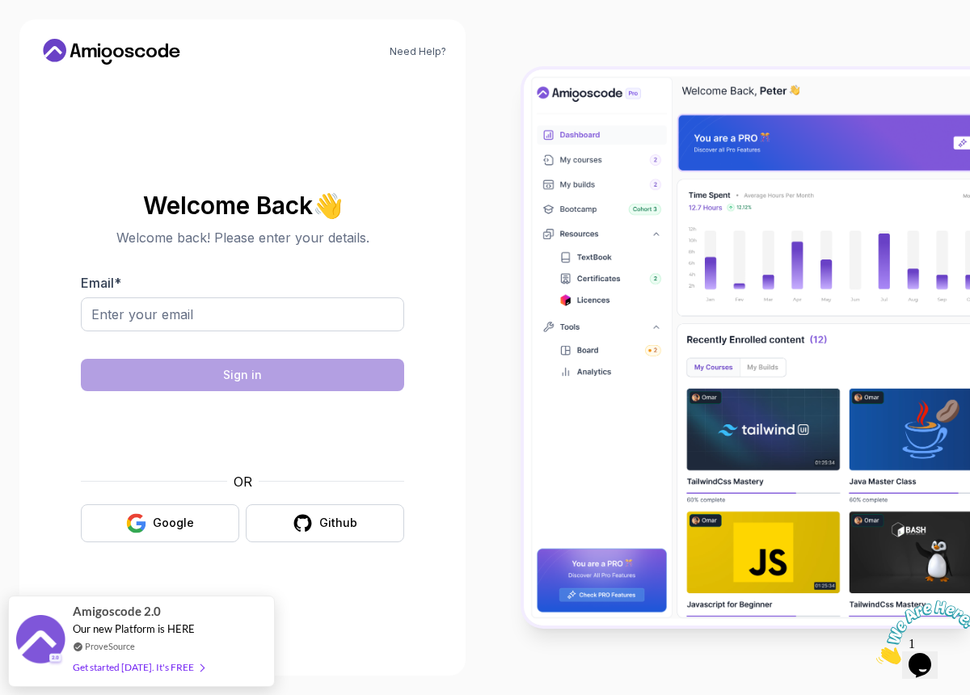
click at [685, 236] on body "Need Help? Welcome Back 👋 Welcome back! Please enter your details. Email * Sign…" at bounding box center [485, 347] width 970 height 695
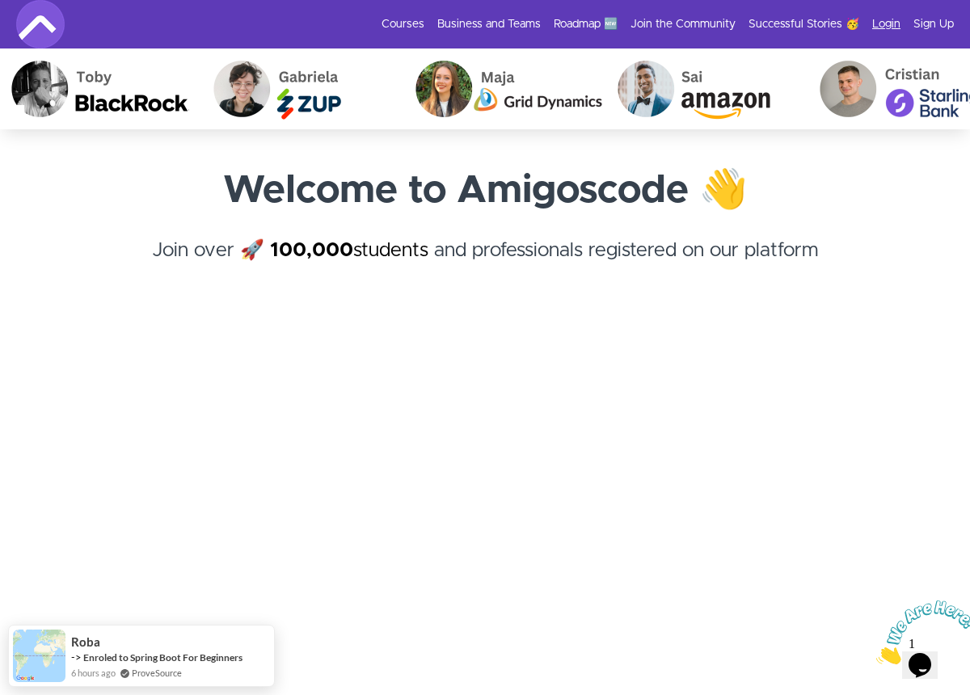
click at [878, 19] on link "Login" at bounding box center [886, 24] width 28 height 16
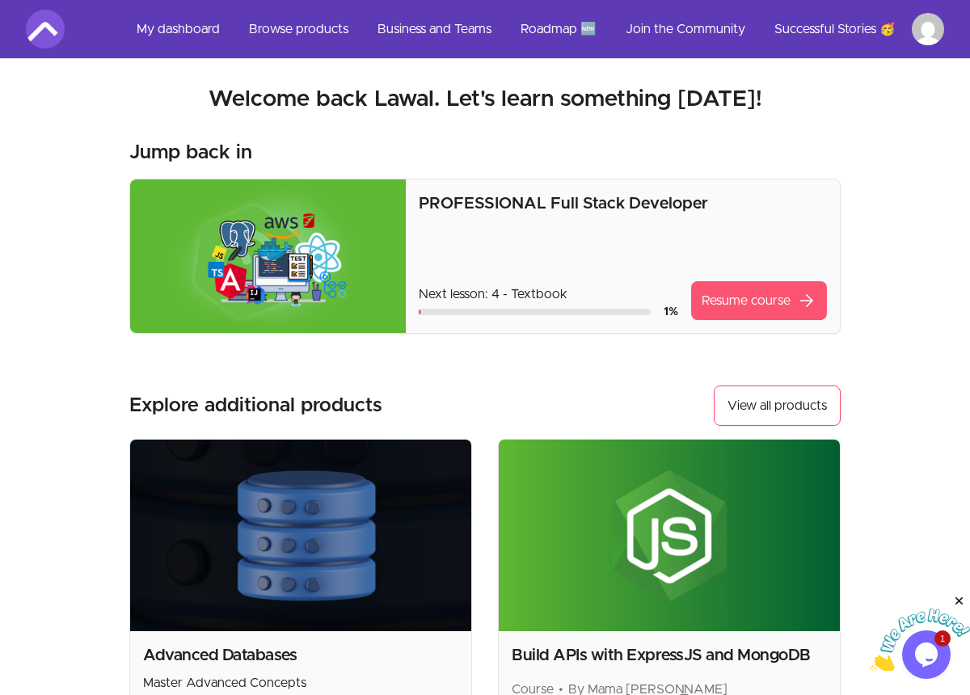
click at [738, 301] on link "Resume course arrow_forward" at bounding box center [759, 300] width 136 height 39
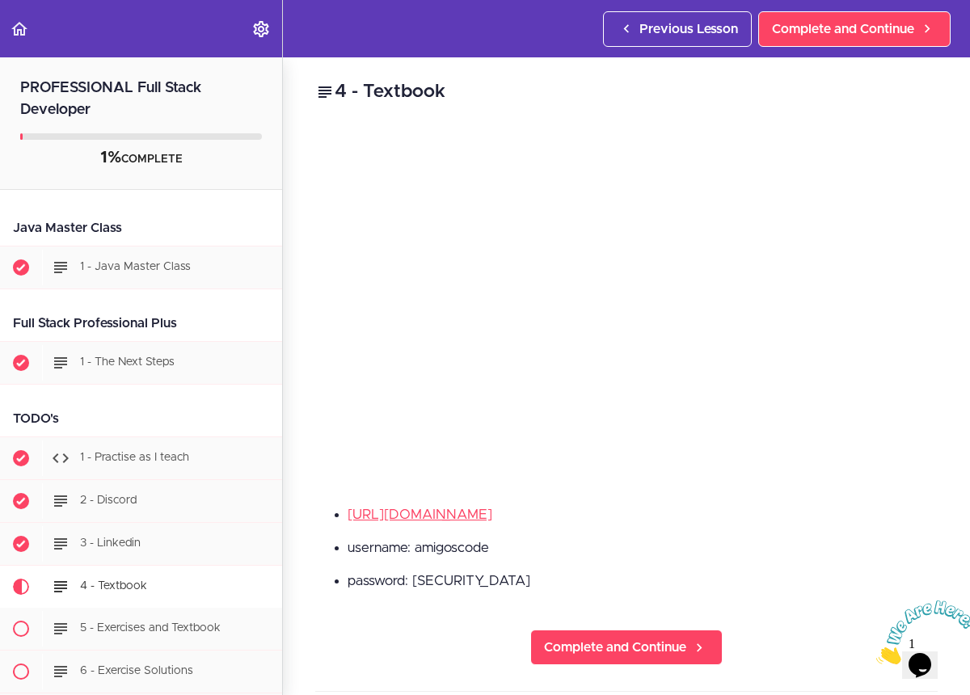
click at [549, 86] on h2 "4 - Textbook" at bounding box center [626, 91] width 622 height 27
click at [521, 27] on header "Autoplay Autocomplete Previous Lesson Complete and Continue" at bounding box center [485, 28] width 970 height 57
